Goal: Information Seeking & Learning: Learn about a topic

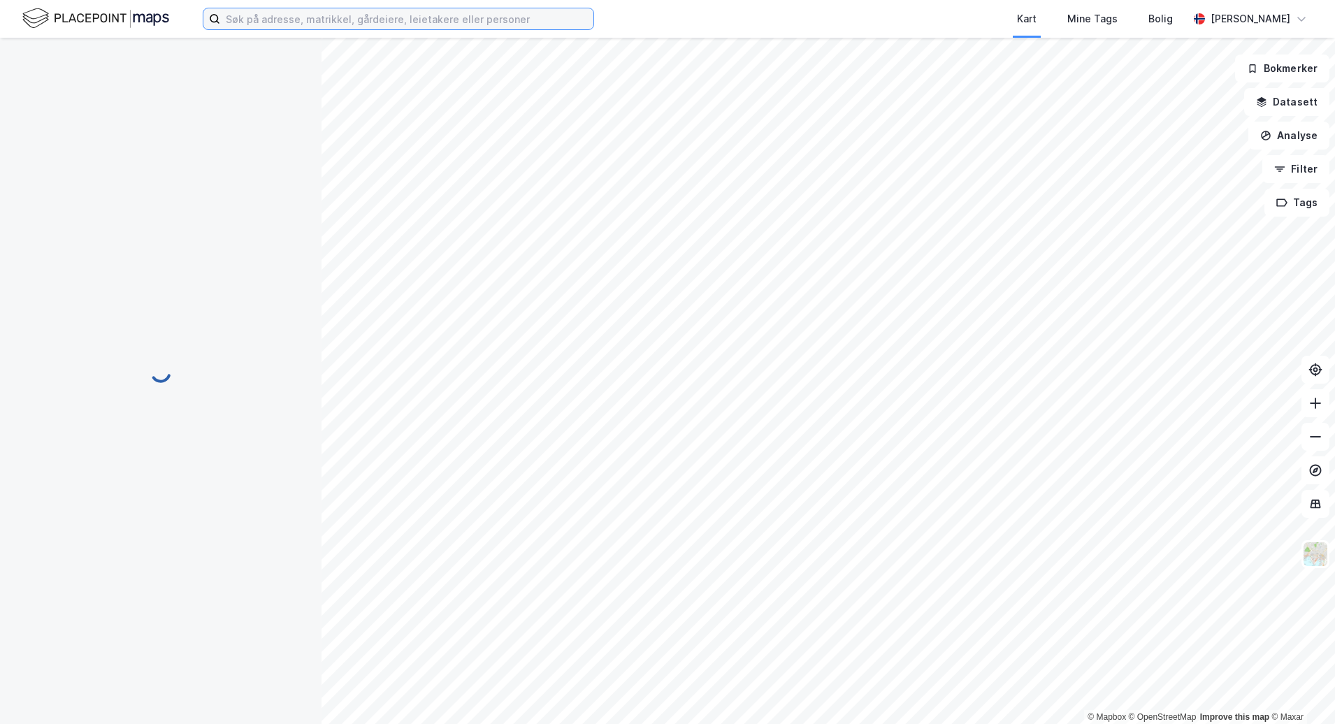
click at [282, 17] on input at bounding box center [406, 18] width 373 height 21
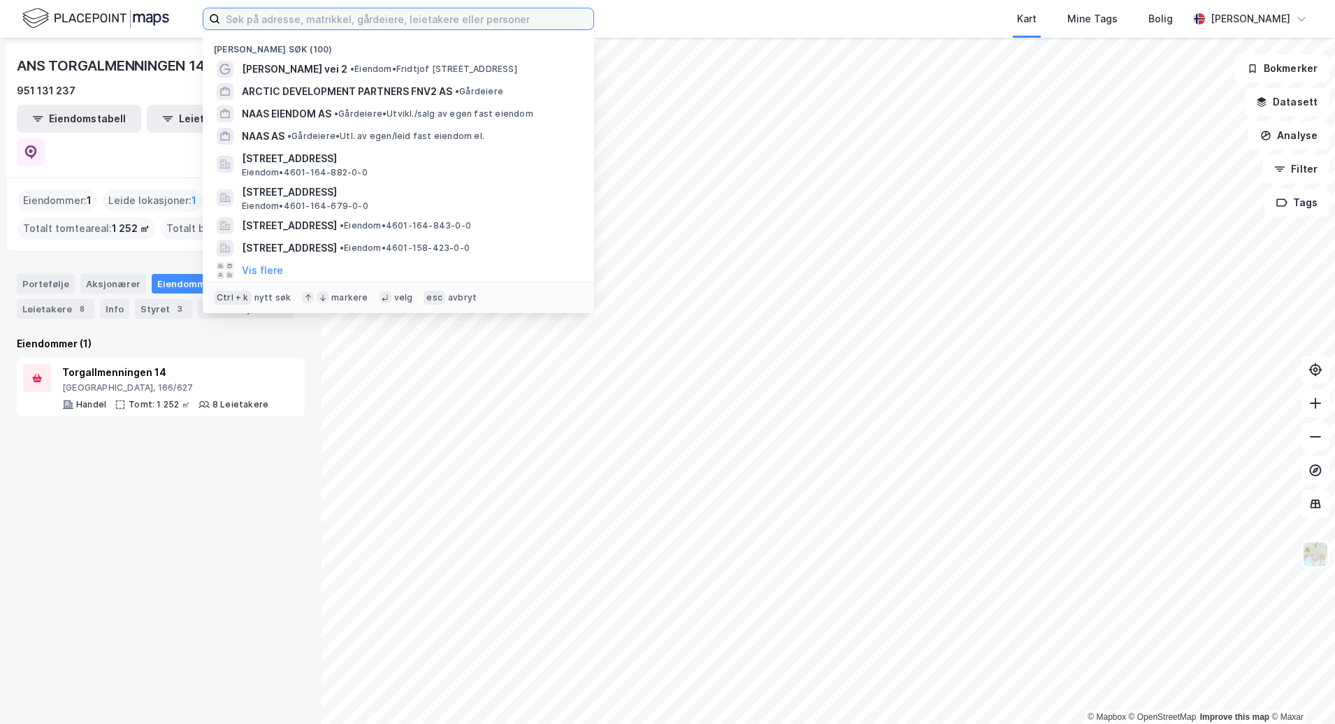
click at [282, 17] on input at bounding box center [406, 18] width 373 height 21
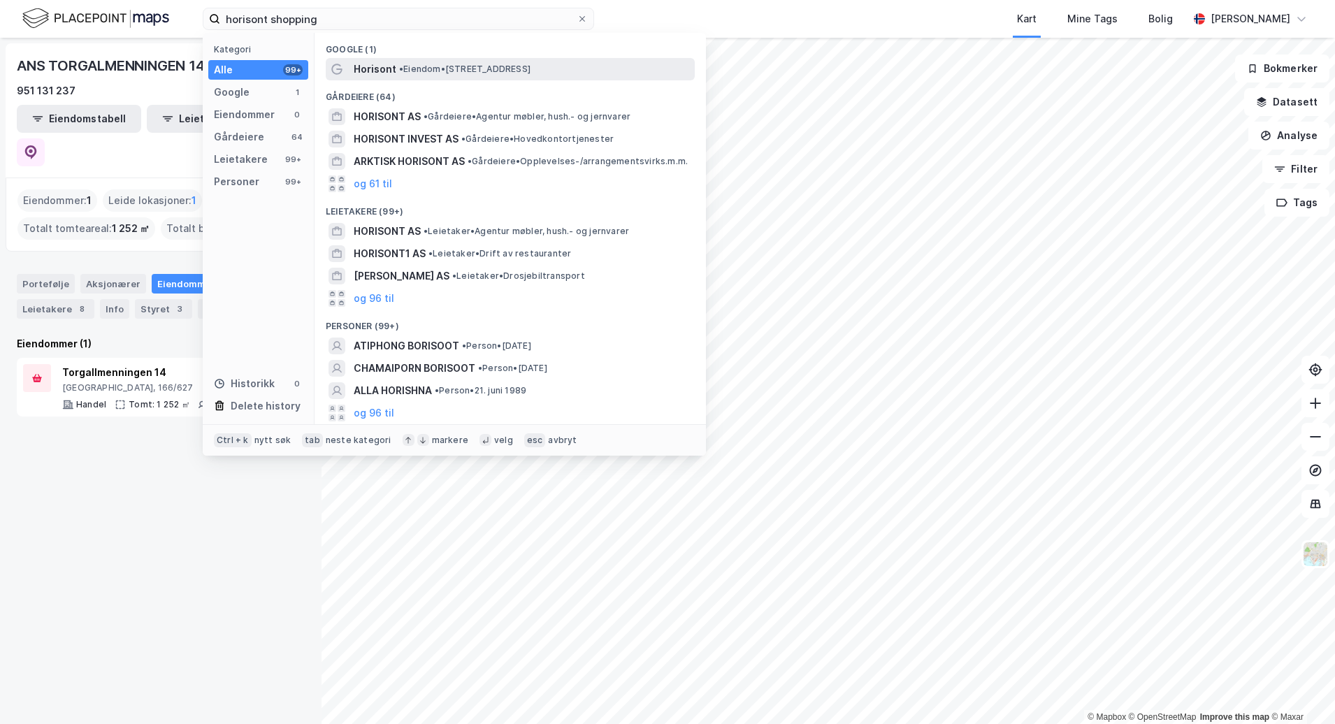
click at [415, 71] on span "• Eiendom • [STREET_ADDRESS]" at bounding box center [464, 69] width 131 height 11
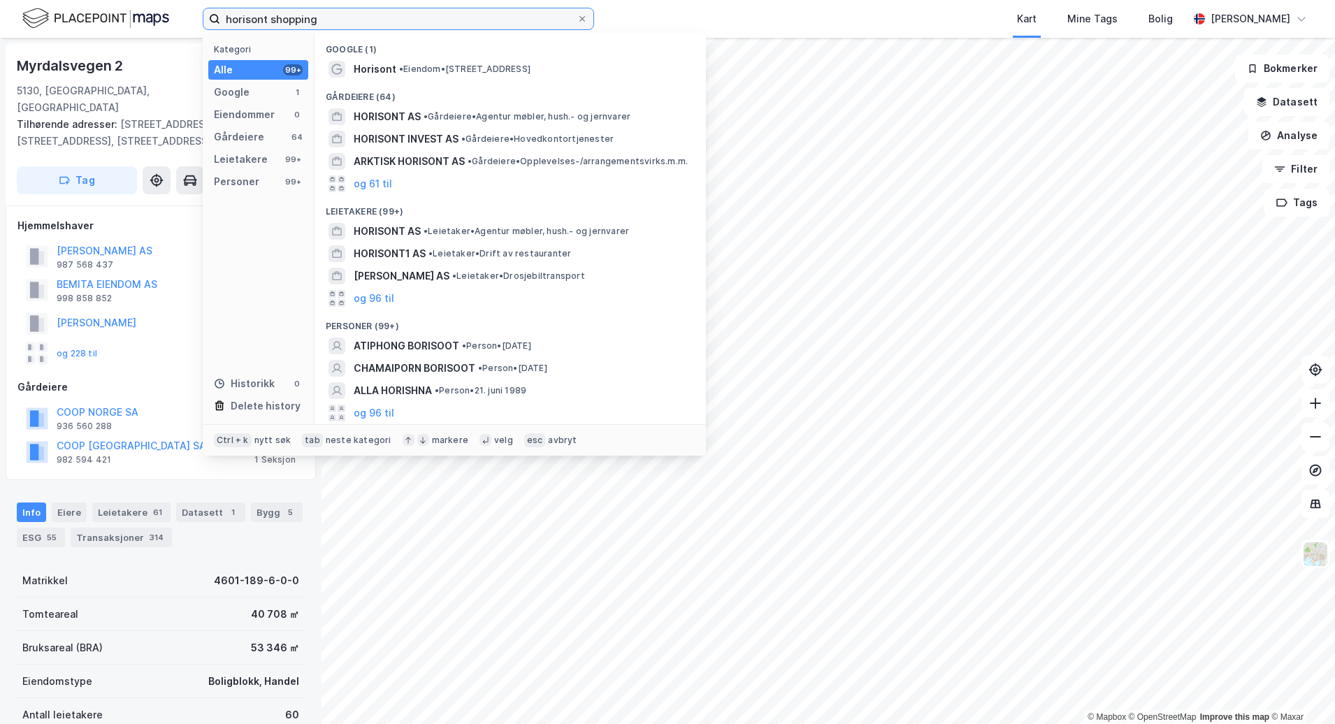
drag, startPoint x: 389, startPoint y: 21, endPoint x: 124, endPoint y: 23, distance: 264.3
click at [125, 23] on div "horisont shopping Kategori Alle 99+ Google 1 Eiendommer 0 Gårdeiere 64 Leietake…" at bounding box center [667, 19] width 1335 height 38
paste input "Eiendomsselskapet Ranheim"
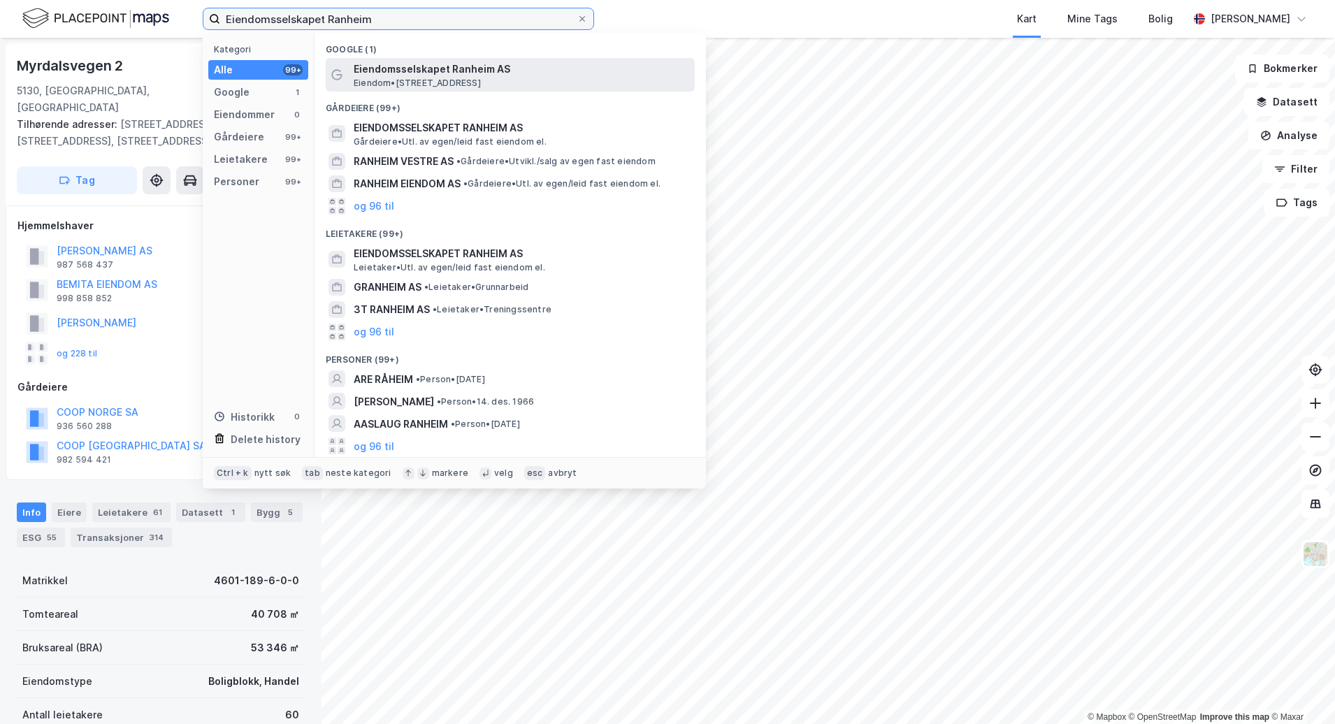
type input "Eiendomsselskapet Ranheim"
click at [440, 75] on span "Eiendomsselskapet Ranheim AS" at bounding box center [522, 69] width 336 height 17
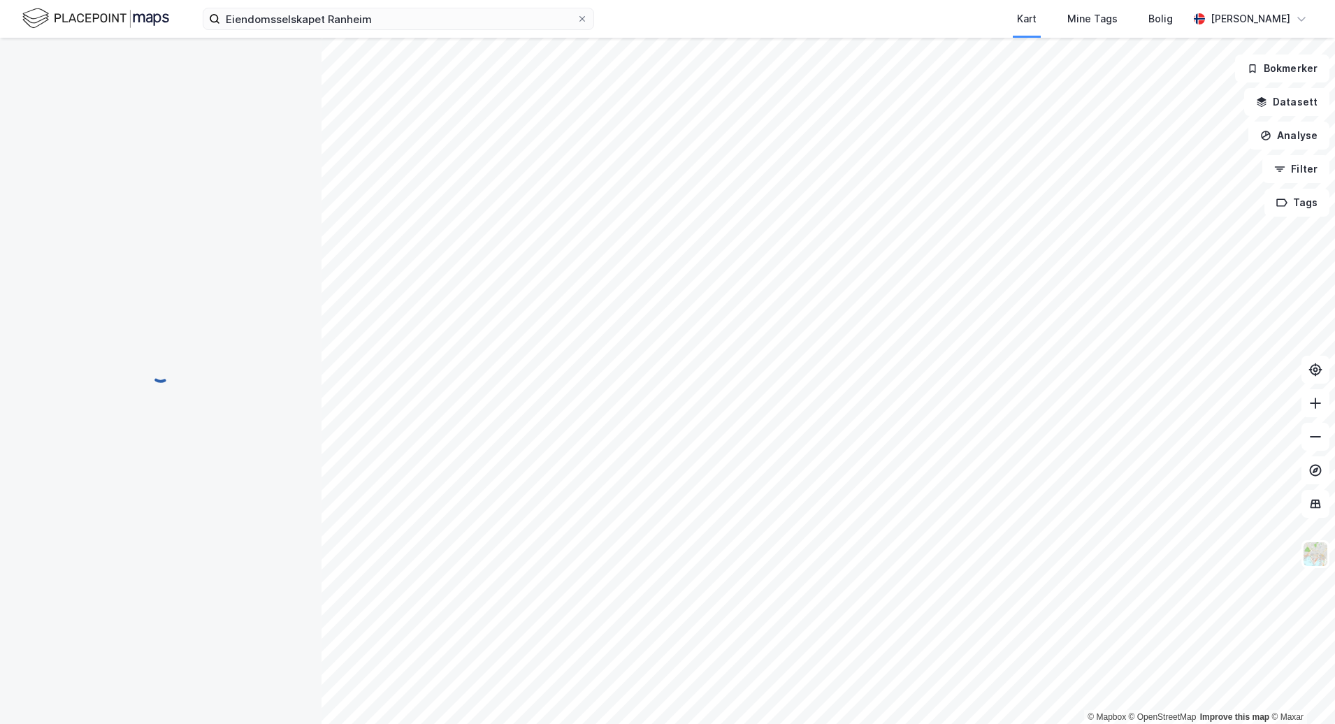
scroll to position [8, 0]
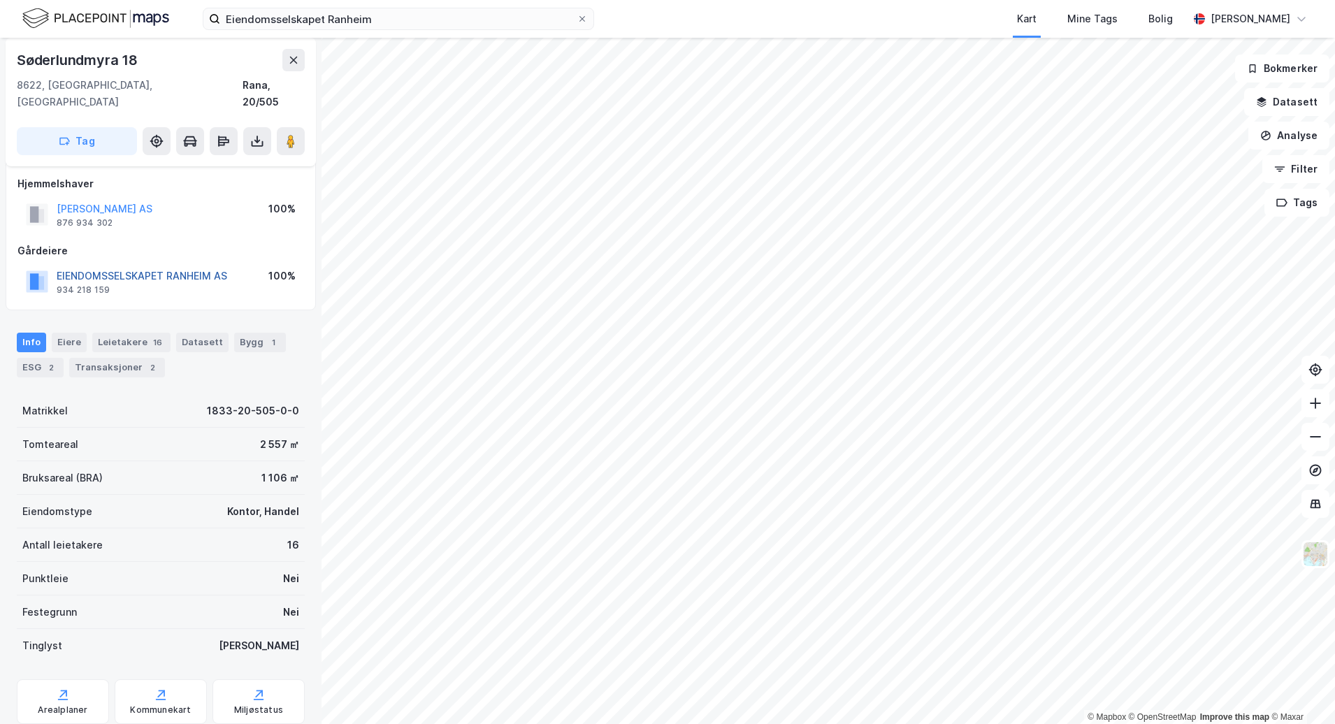
click at [0, 0] on button "EIENDOMSSELSKAPET RANHEIM AS" at bounding box center [0, 0] width 0 height 0
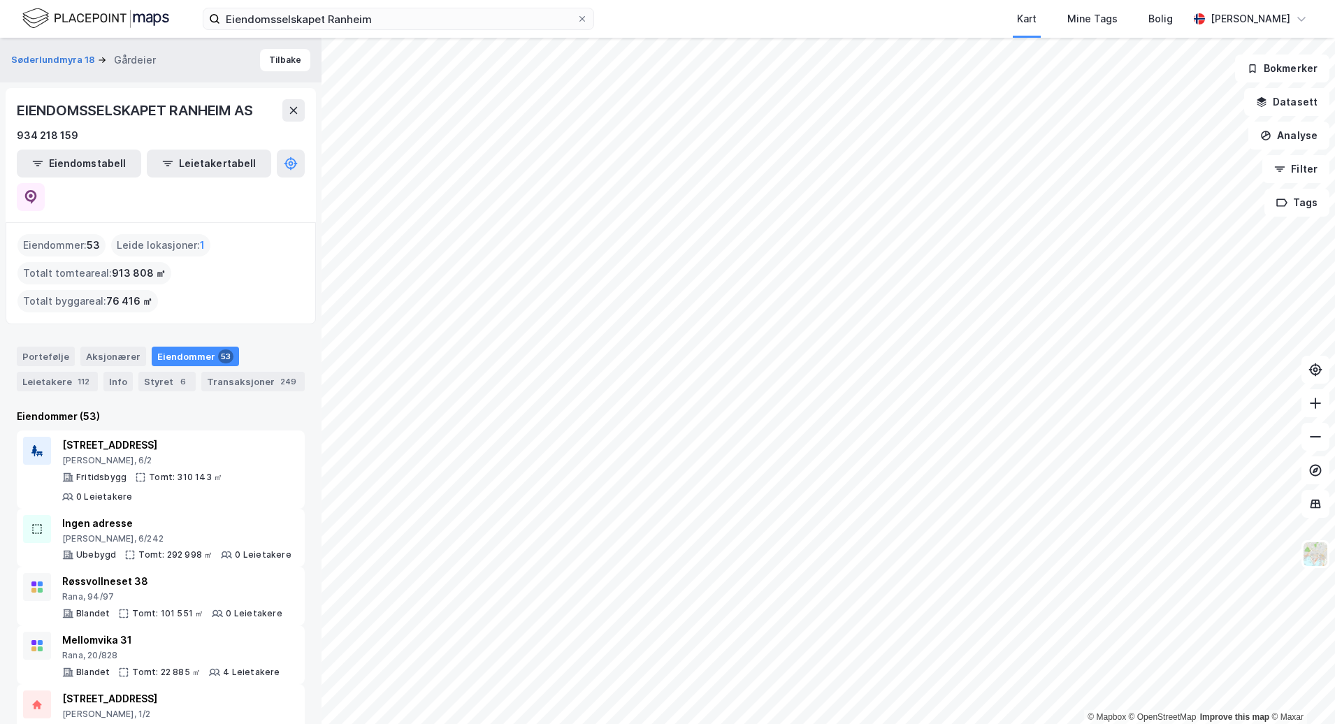
click at [62, 234] on div "Eiendommer : 53" at bounding box center [61, 245] width 88 height 22
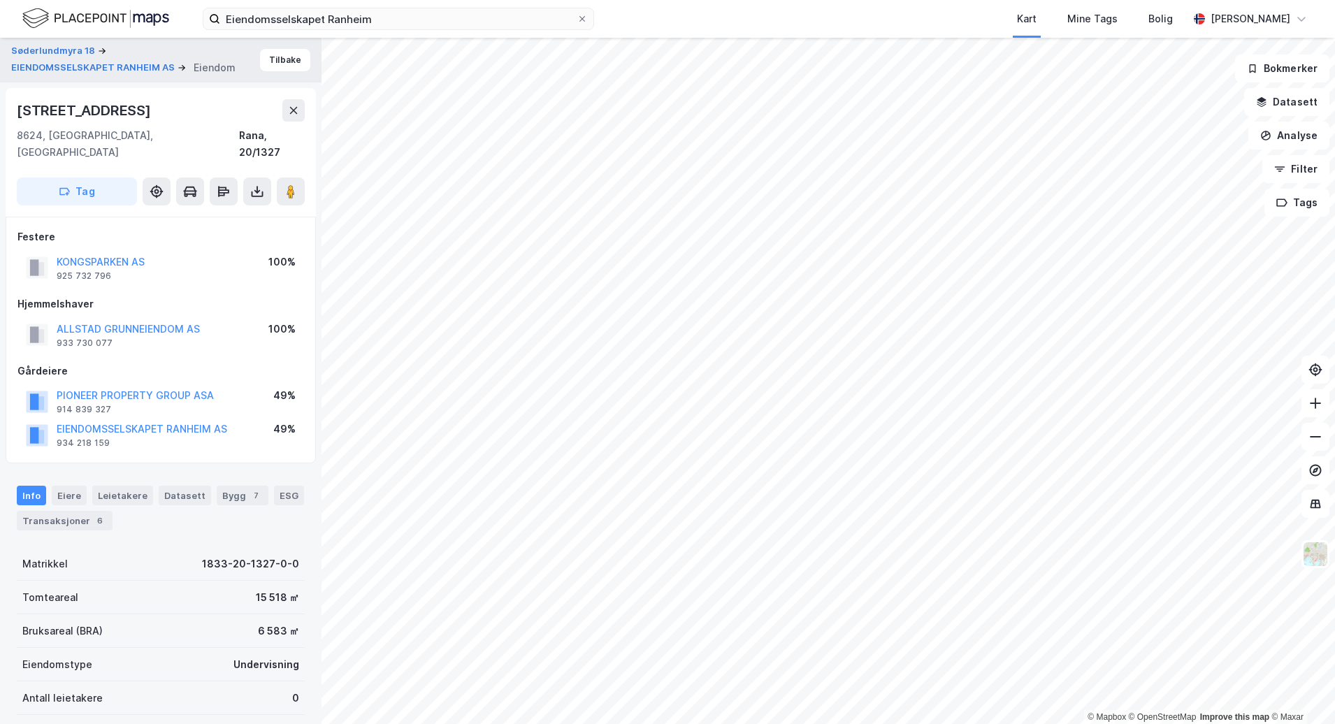
scroll to position [8, 0]
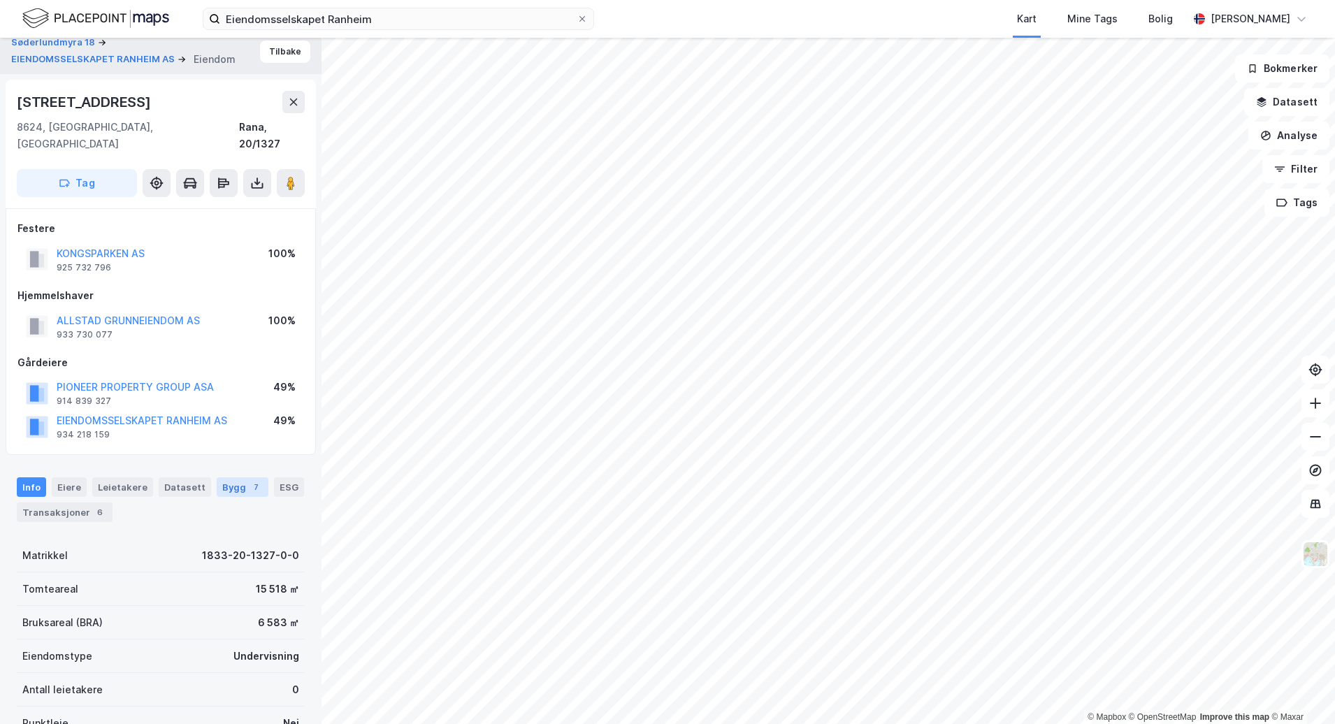
click at [249, 480] on div "7" at bounding box center [256, 487] width 14 height 14
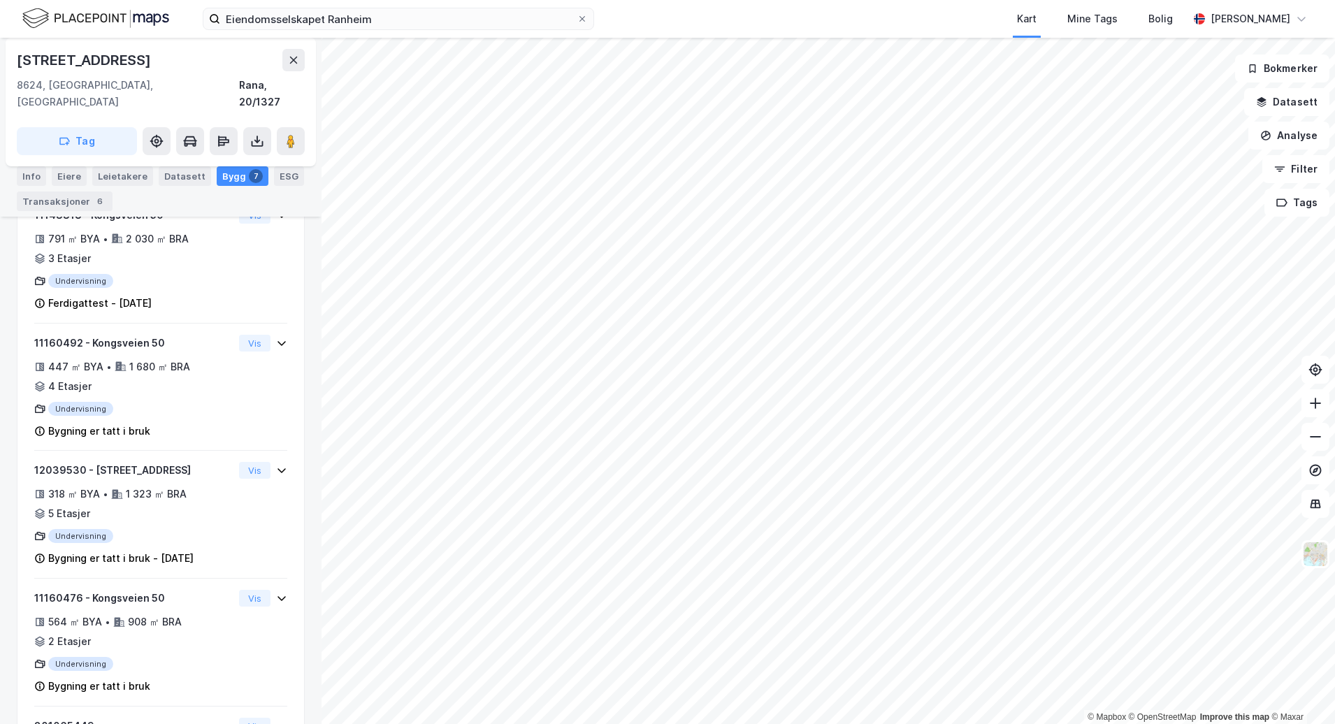
scroll to position [559, 0]
